Goal: Navigation & Orientation: Find specific page/section

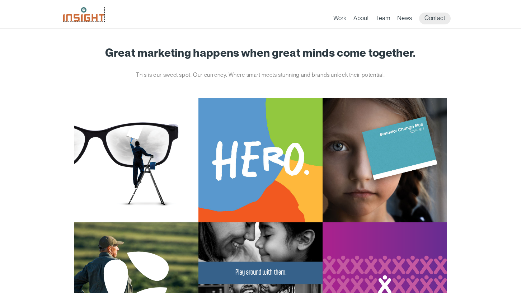
click at [101, 21] on img at bounding box center [83, 14] width 41 height 14
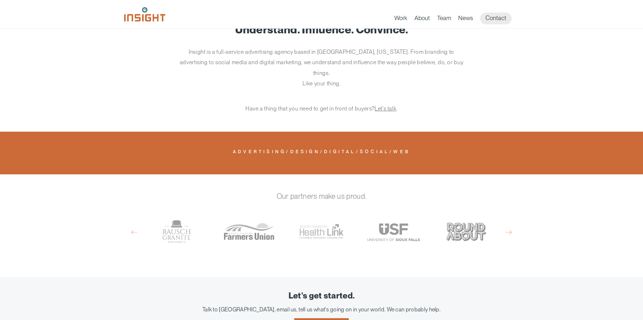
scroll to position [372, 0]
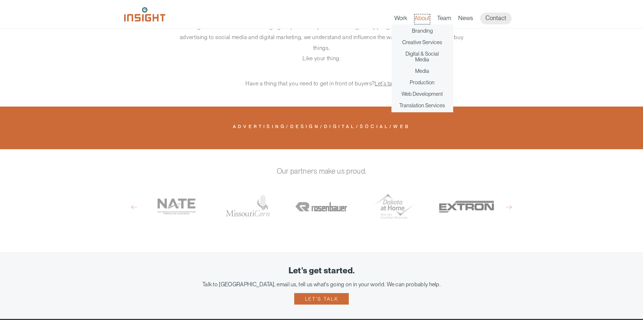
click at [423, 21] on link "About" at bounding box center [422, 19] width 15 height 10
